Goal: Task Accomplishment & Management: Complete application form

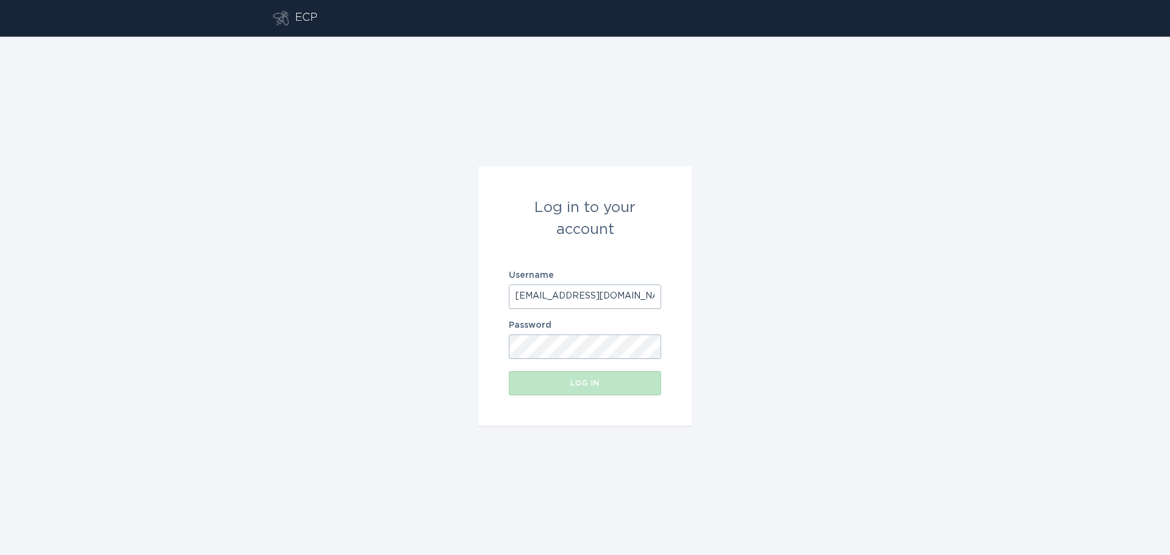
type input "[EMAIL_ADDRESS][DOMAIN_NAME]"
click at [547, 384] on div "Log in" at bounding box center [585, 383] width 140 height 7
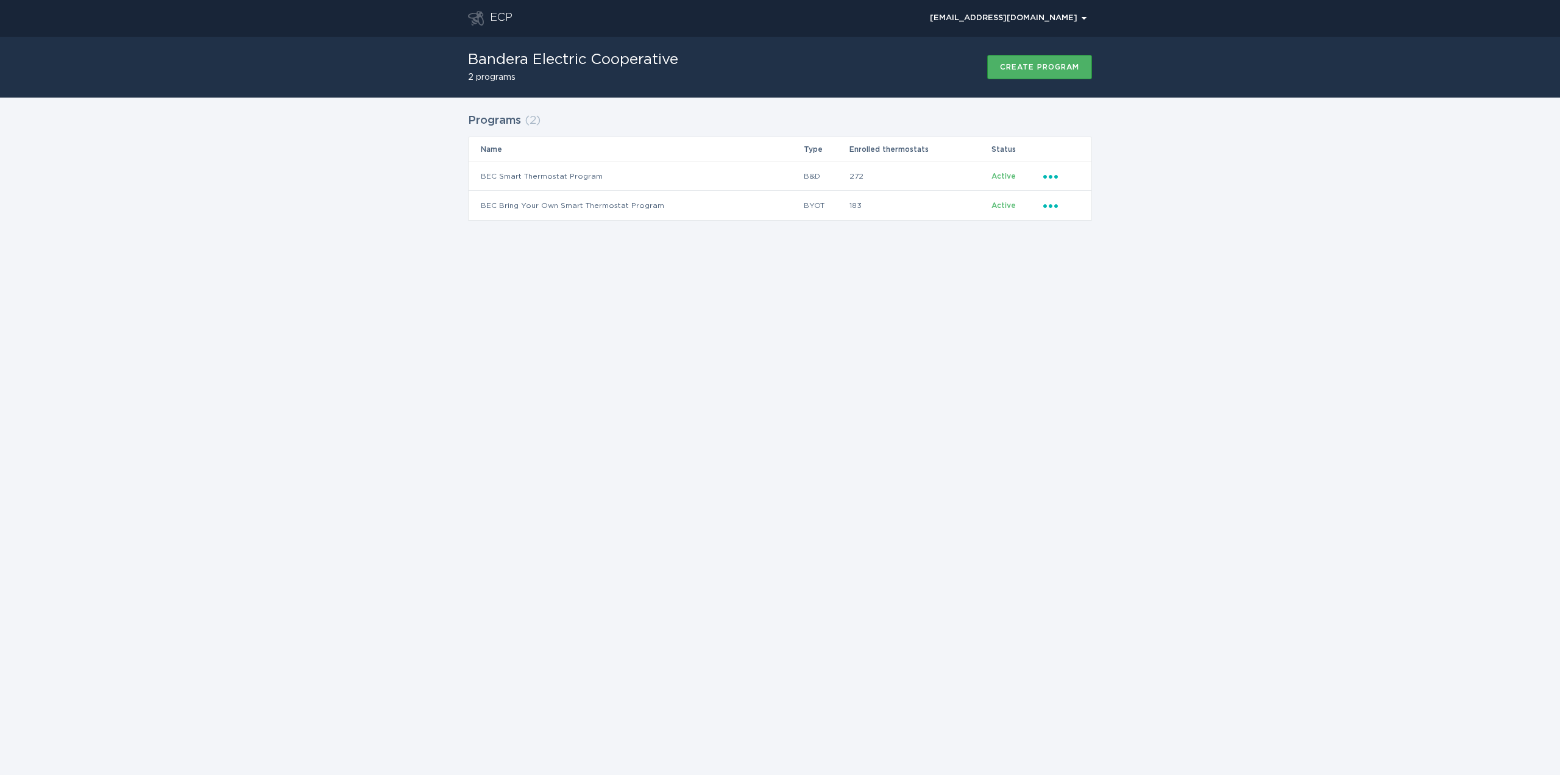
click at [1026, 69] on div "Create program" at bounding box center [1039, 66] width 79 height 7
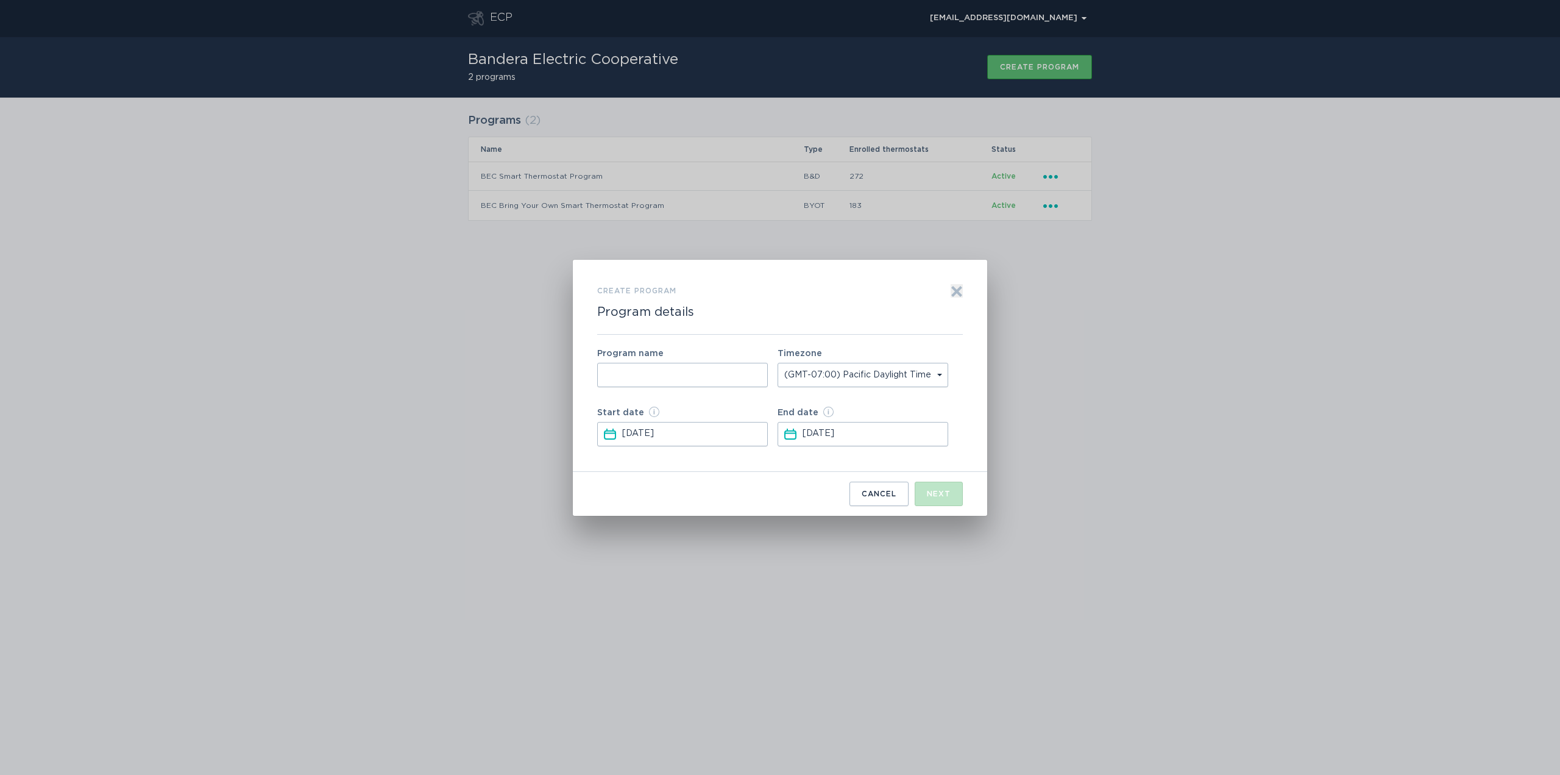
click at [667, 371] on input "Form to create a program" at bounding box center [682, 375] width 171 height 24
type input "Test"
click at [905, 380] on select "(GMT-07:00) Pacific Daylight Time (GMT-06:00) Mountain Daylight Time (GMT-05:00…" at bounding box center [863, 375] width 171 height 24
select select "America/[GEOGRAPHIC_DATA]"
click at [778, 363] on select "(GMT-07:00) Pacific Daylight Time (GMT-06:00) Mountain Daylight Time (GMT-05:00…" at bounding box center [863, 375] width 171 height 24
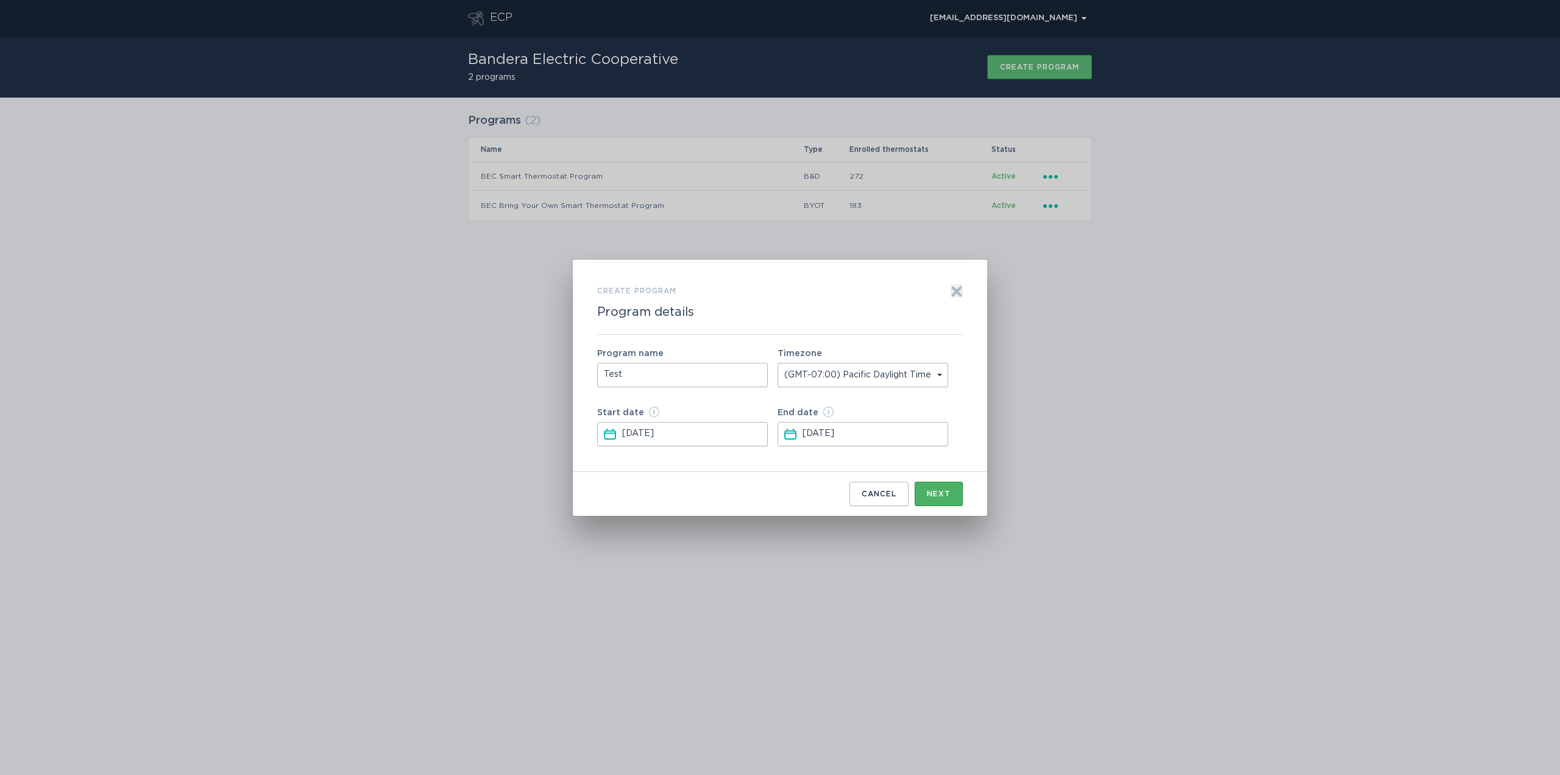
click at [948, 500] on button "Next" at bounding box center [939, 493] width 48 height 24
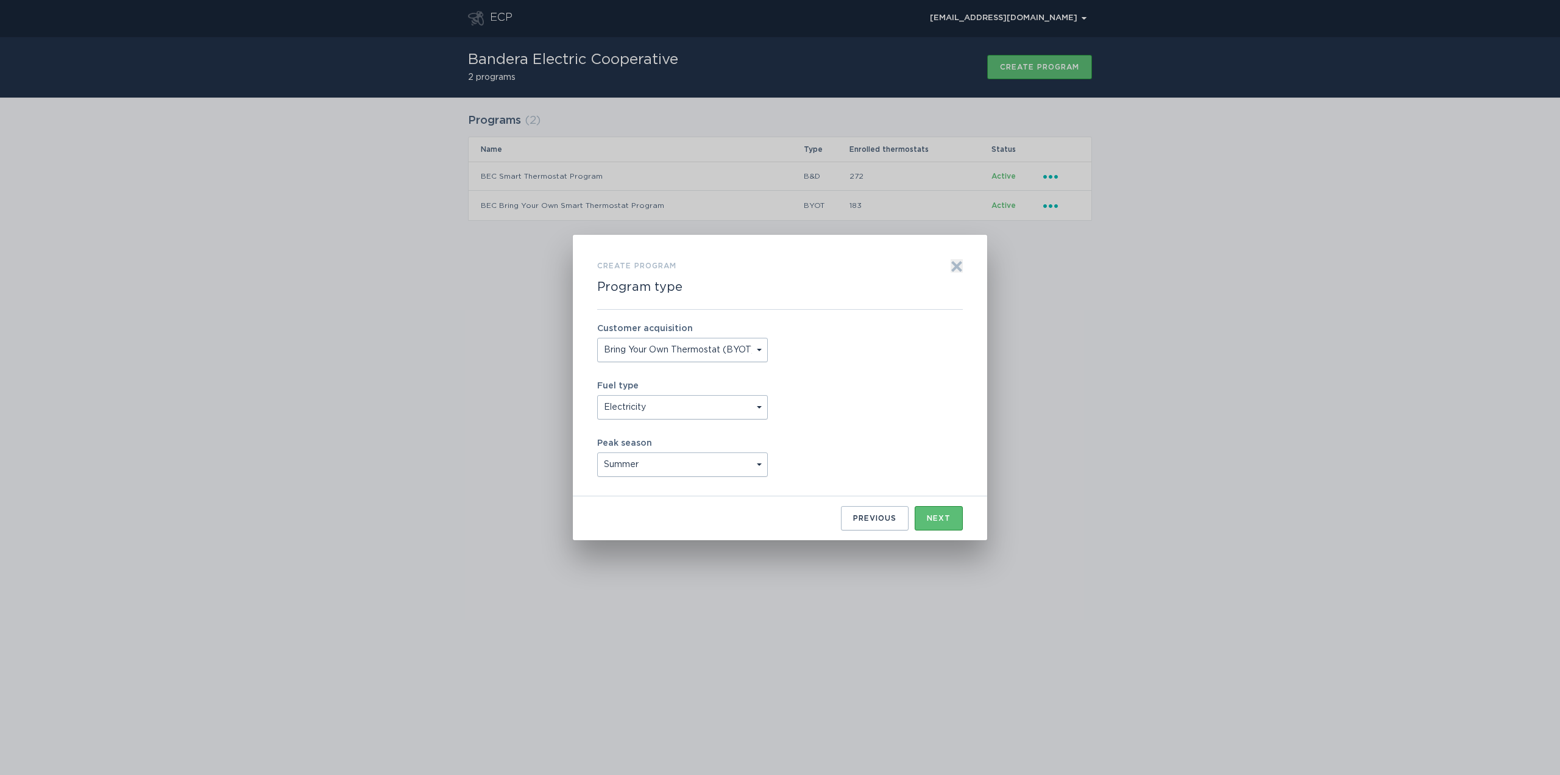
click at [691, 353] on select "Bring Your Own Thermostat (BYOT) Buy and [PERSON_NAME] (B&D)" at bounding box center [682, 350] width 171 height 24
select select "BUY_AND_DEPLOY"
click at [597, 338] on select "Bring Your Own Thermostat (BYOT) Buy and [PERSON_NAME] (B&D)" at bounding box center [682, 350] width 171 height 24
click at [956, 268] on icon "Exit" at bounding box center [956, 266] width 9 height 9
